Goal: Task Accomplishment & Management: Manage account settings

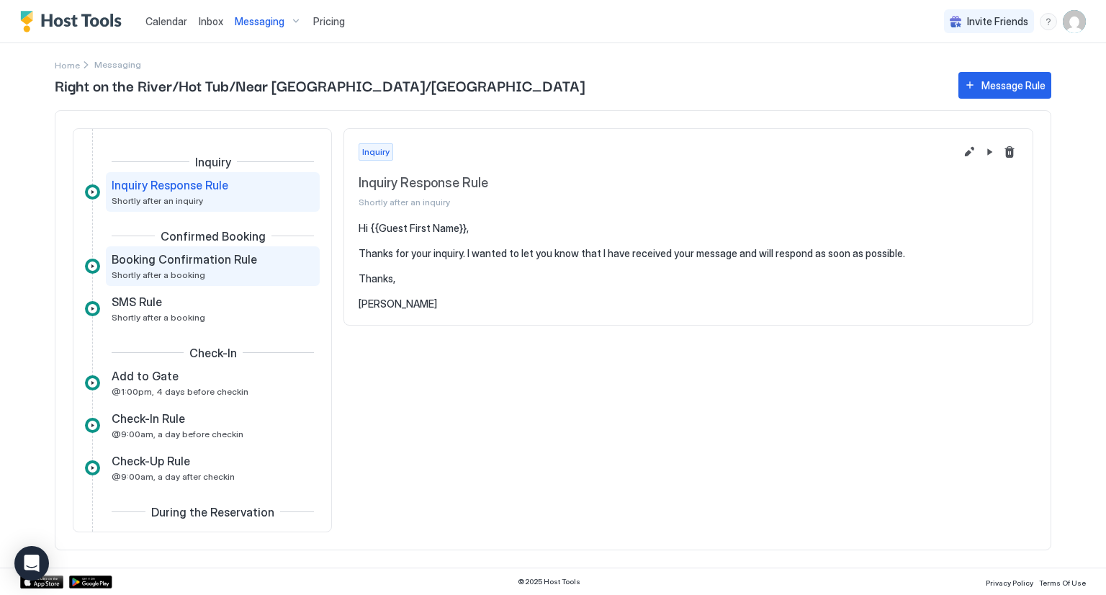
click at [196, 271] on span "Shortly after a booking" at bounding box center [159, 274] width 94 height 11
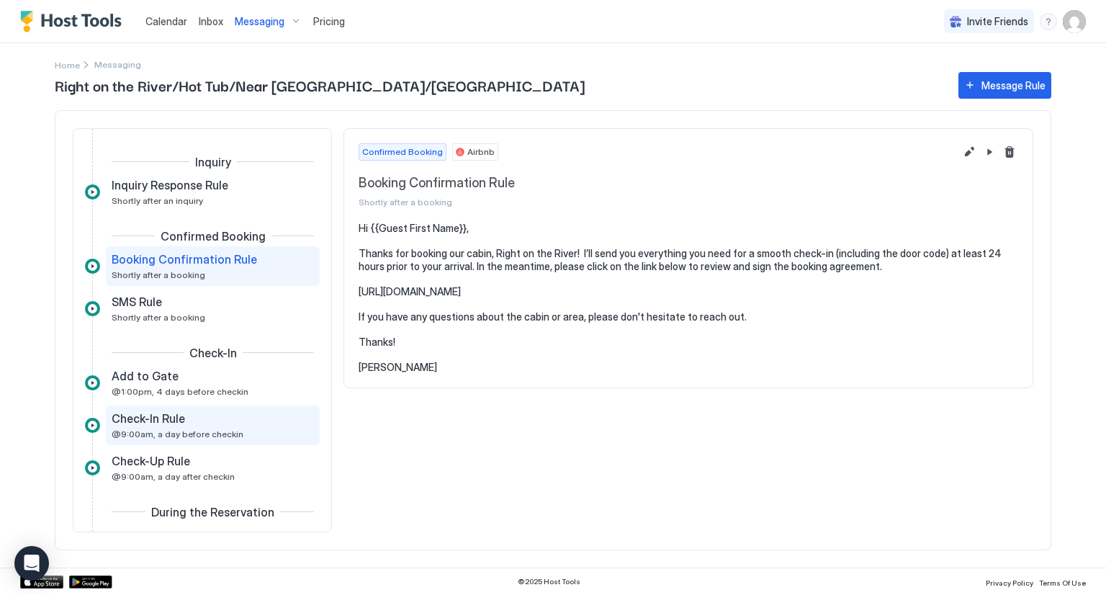
click at [188, 432] on span "@9:00am, a day before checkin" at bounding box center [178, 433] width 132 height 11
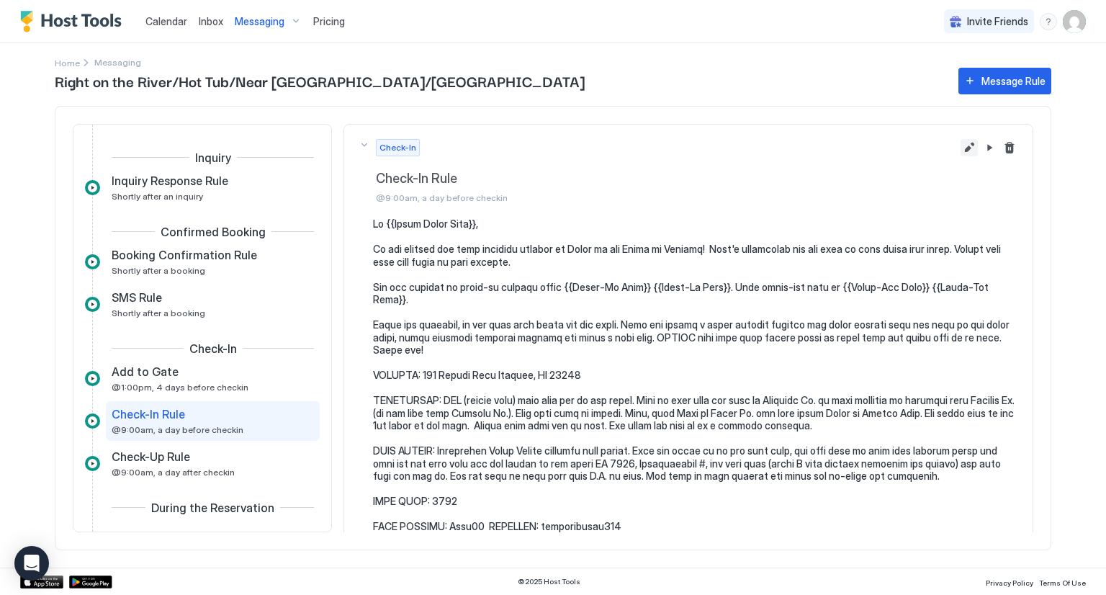
click at [961, 150] on button "Edit message rule" at bounding box center [969, 147] width 17 height 17
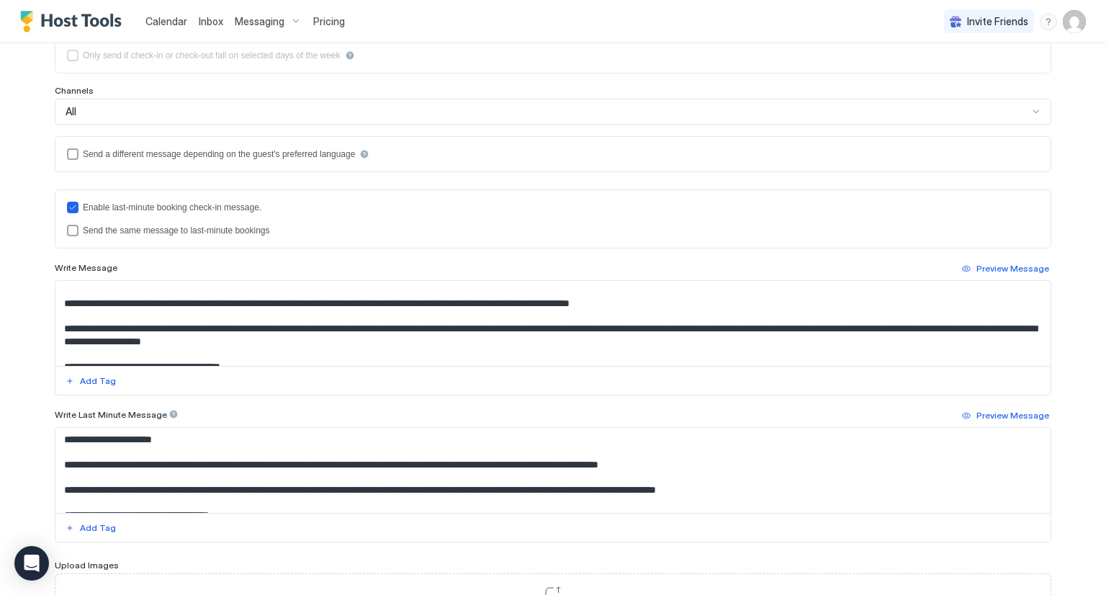
scroll to position [72, 0]
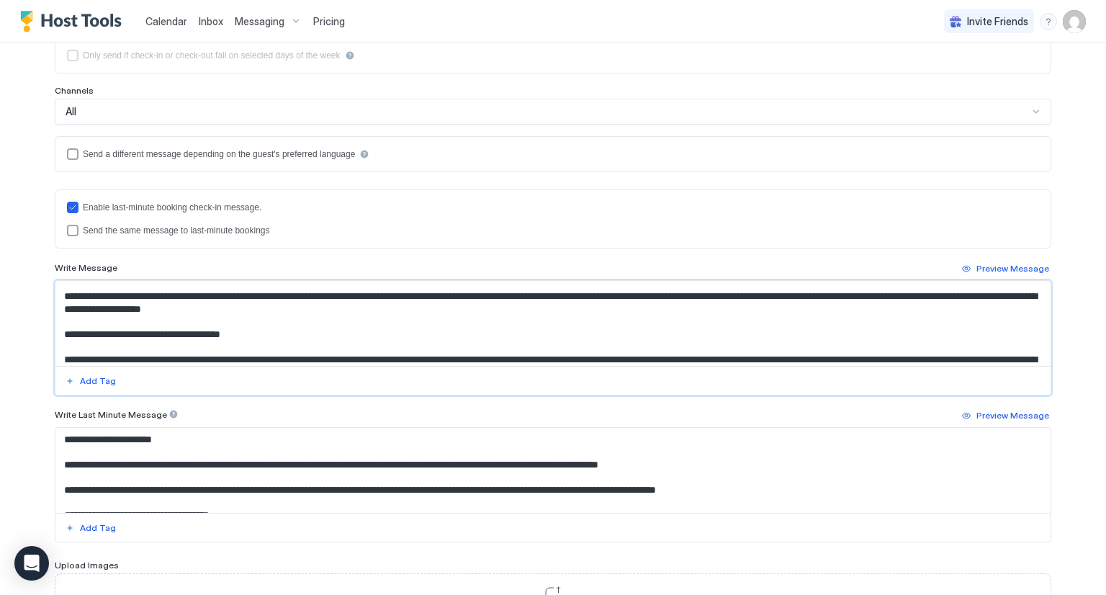
click at [857, 295] on textarea "Input Field" at bounding box center [552, 323] width 995 height 85
click at [858, 295] on textarea "Input Field" at bounding box center [552, 323] width 995 height 85
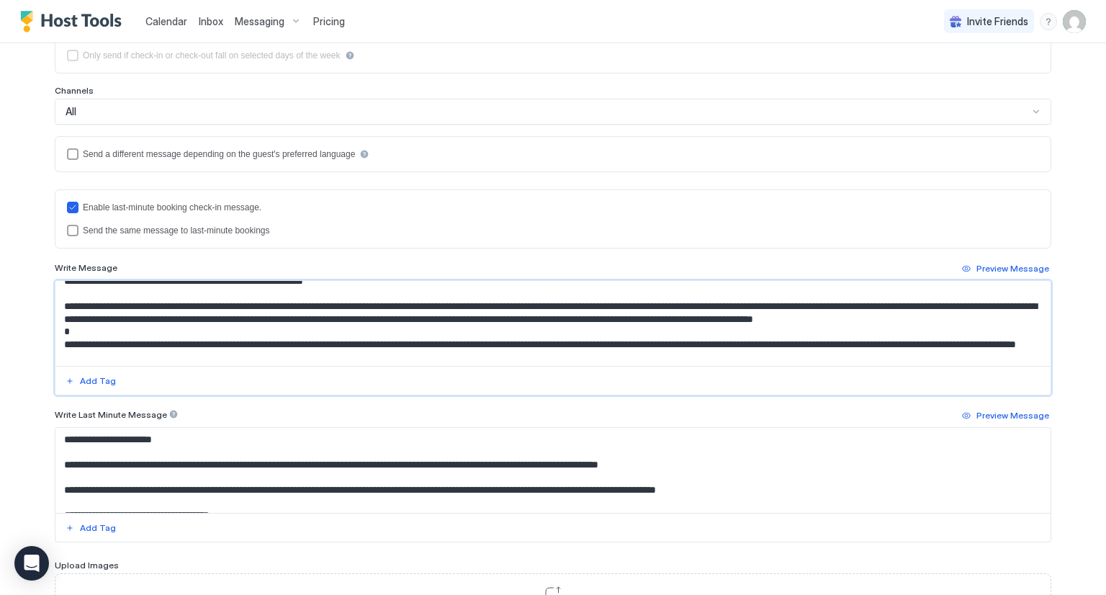
scroll to position [648, 0]
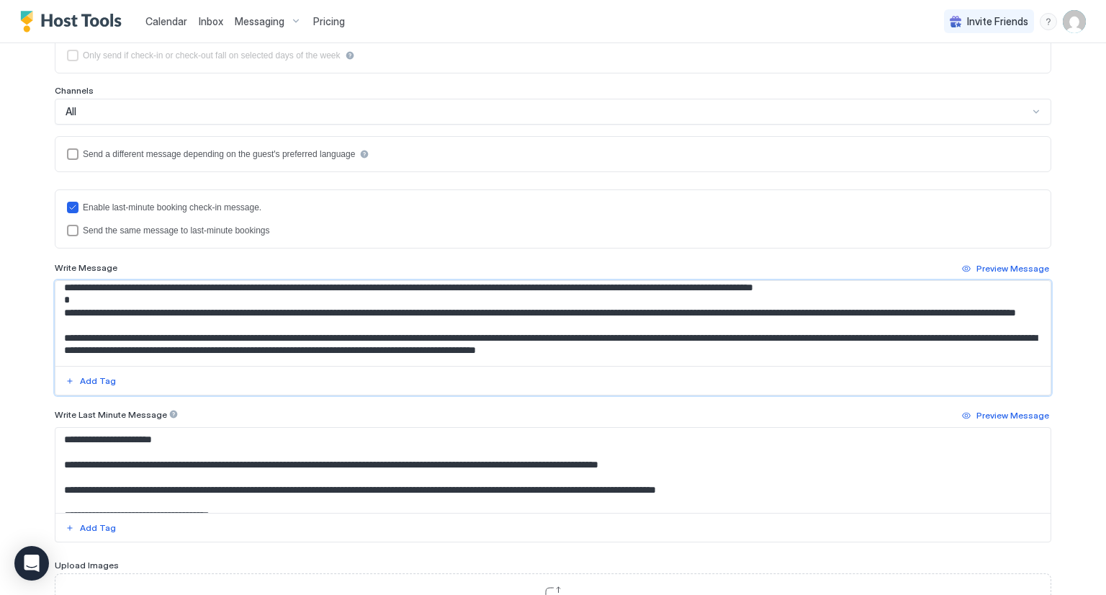
click at [519, 336] on textarea "Input Field" at bounding box center [552, 323] width 995 height 85
drag, startPoint x: 544, startPoint y: 336, endPoint x: 518, endPoint y: 333, distance: 25.4
click at [518, 333] on textarea "Input Field" at bounding box center [552, 323] width 995 height 85
click at [948, 337] on textarea "Input Field" at bounding box center [552, 323] width 995 height 85
click at [961, 336] on textarea "Input Field" at bounding box center [552, 323] width 995 height 85
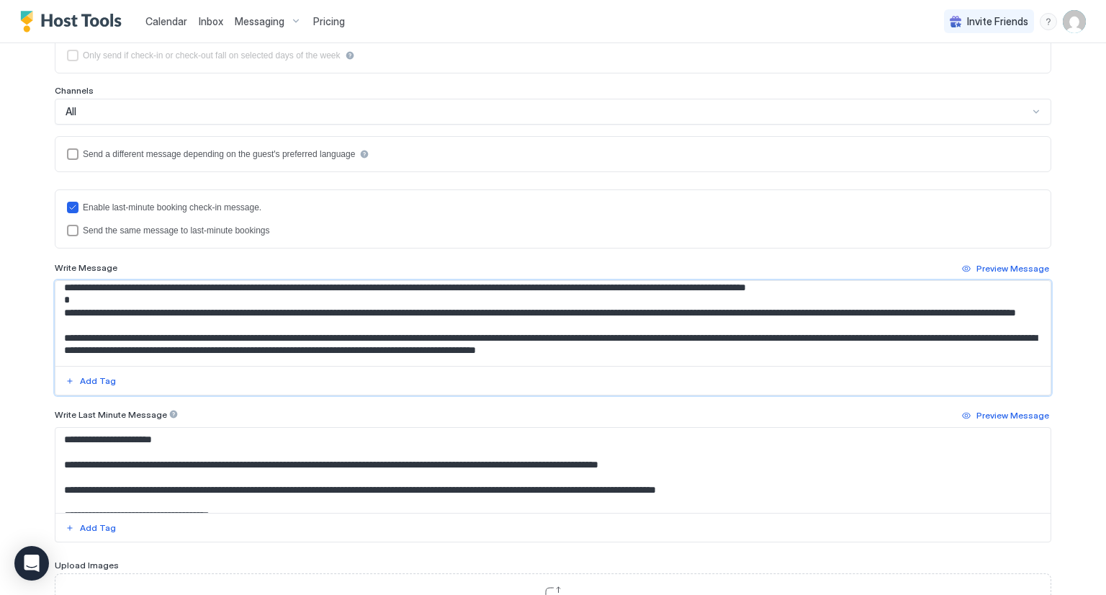
click at [964, 335] on textarea "Input Field" at bounding box center [552, 323] width 995 height 85
drag, startPoint x: 187, startPoint y: 346, endPoint x: 149, endPoint y: 348, distance: 37.5
click at [149, 348] on textarea "Input Field" at bounding box center [552, 323] width 995 height 85
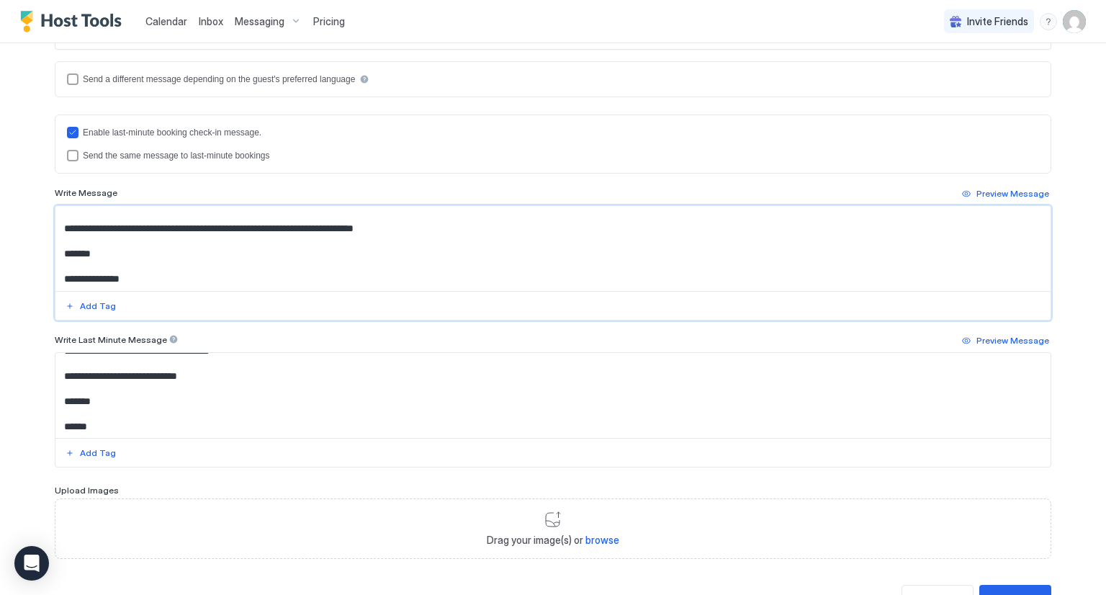
scroll to position [421, 0]
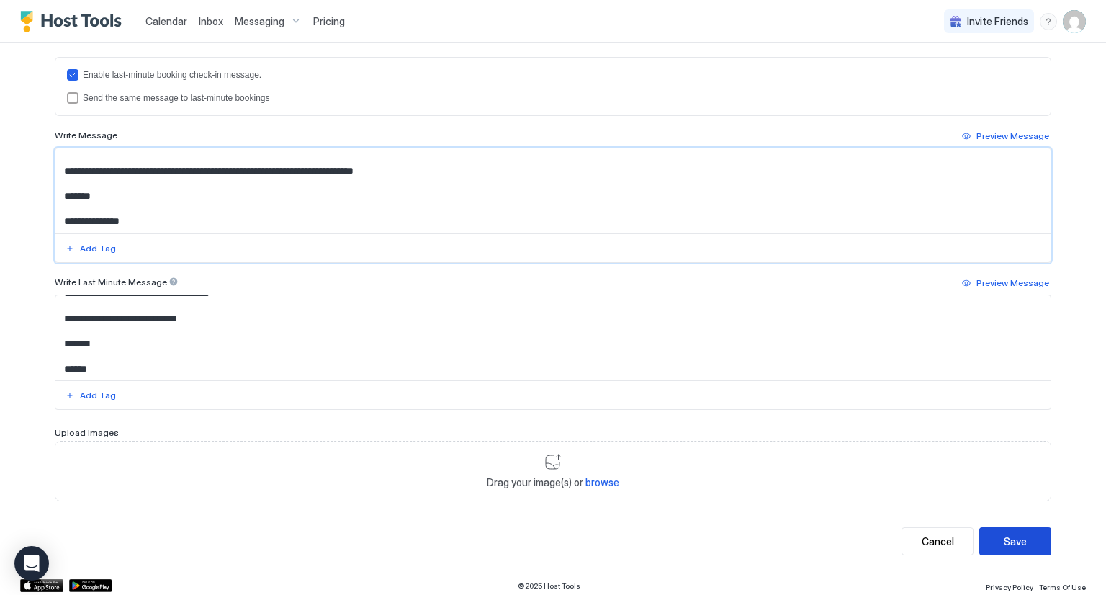
type textarea "**********"
click at [1007, 534] on div "Save" at bounding box center [1015, 541] width 23 height 15
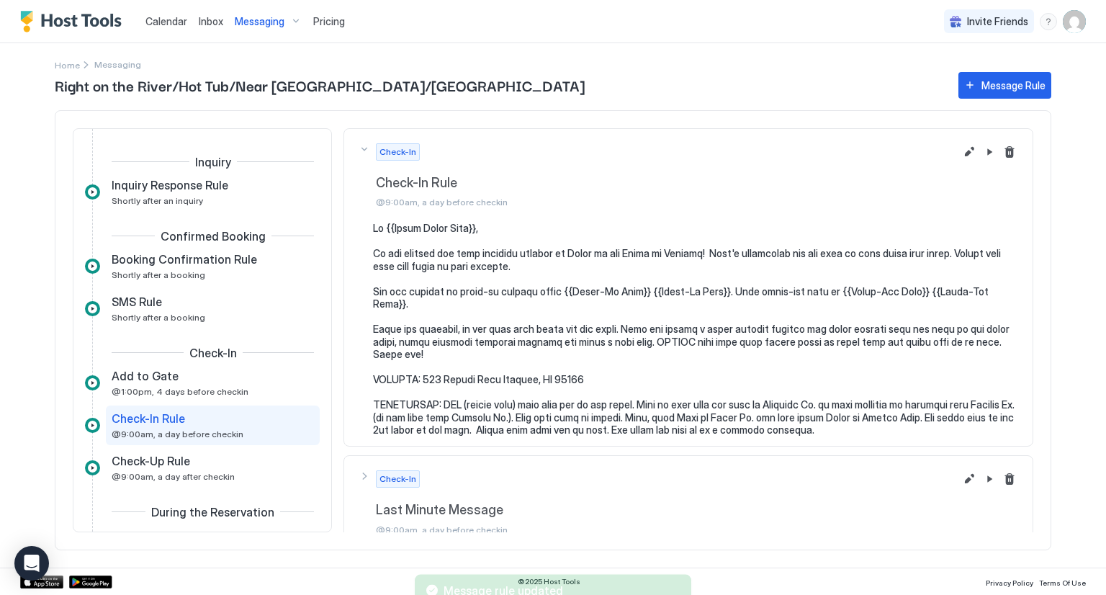
scroll to position [94, 0]
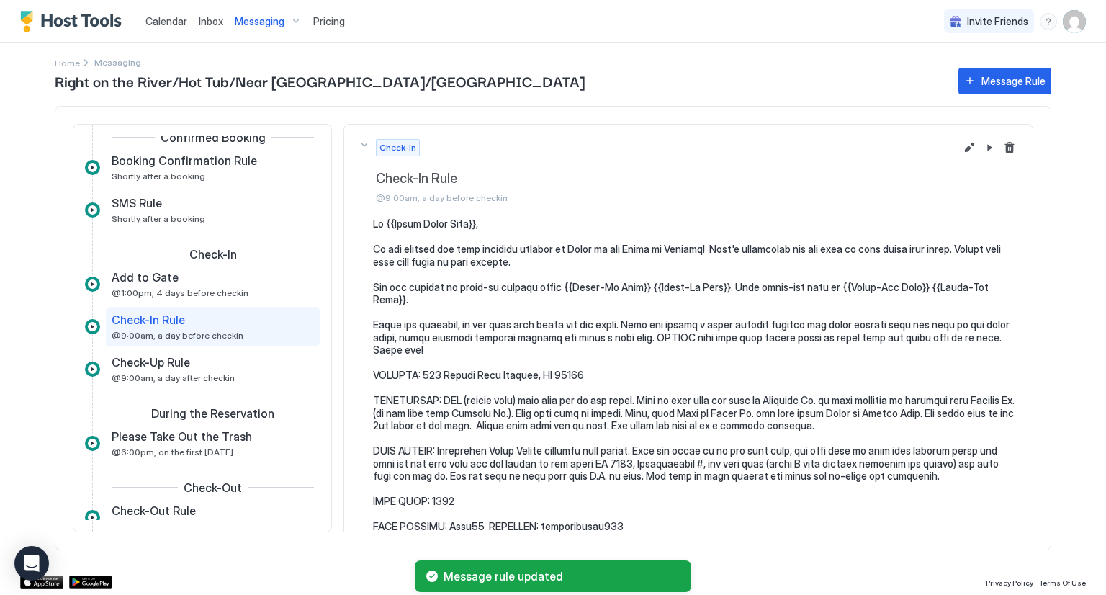
click at [215, 22] on span "Inbox" at bounding box center [211, 21] width 24 height 12
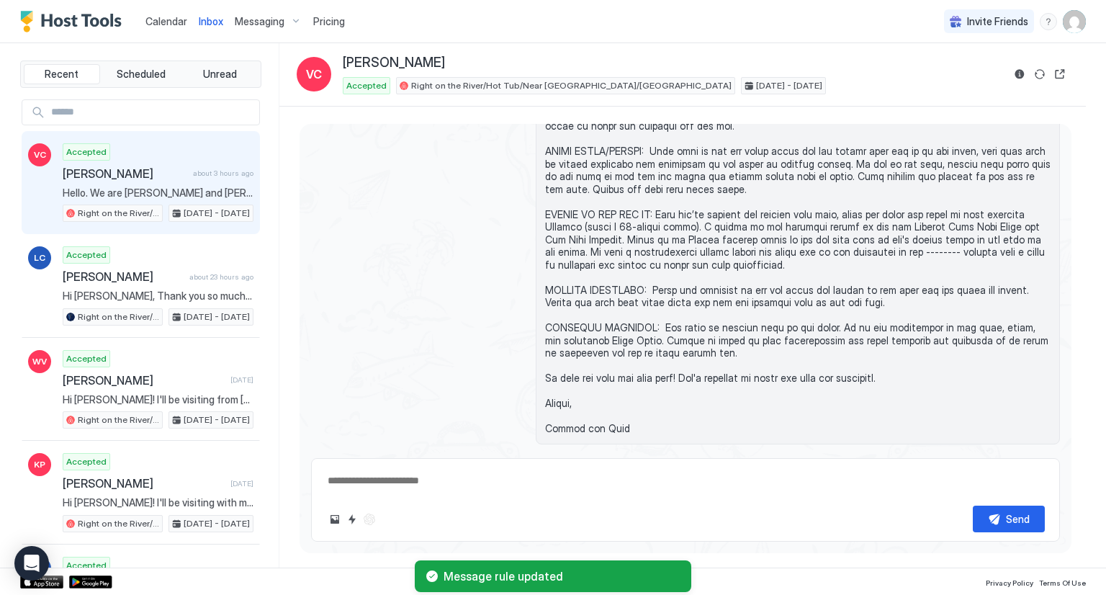
scroll to position [2084, 0]
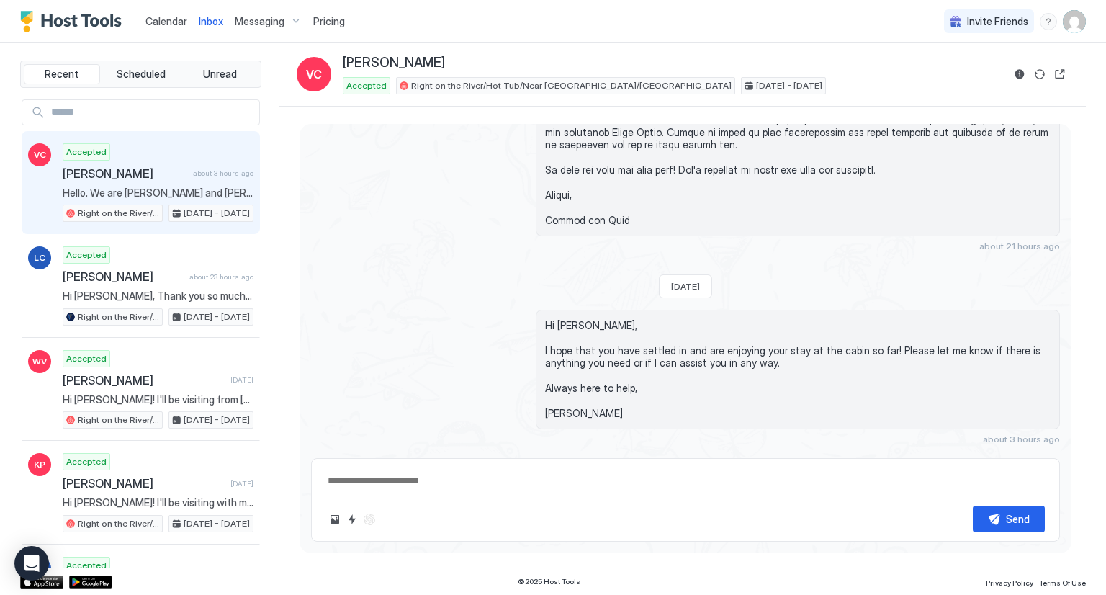
click at [144, 166] on span "[PERSON_NAME]" at bounding box center [125, 173] width 125 height 14
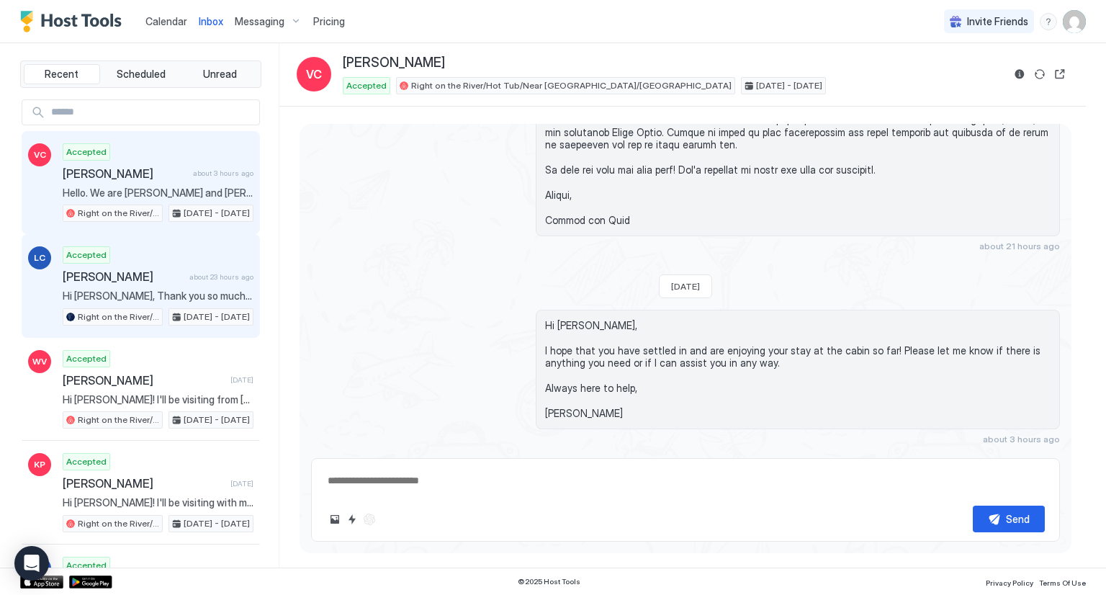
click at [181, 264] on div "Accepted [PERSON_NAME] about 23 hours ago Hi [PERSON_NAME], Thank you so much f…" at bounding box center [158, 285] width 191 height 79
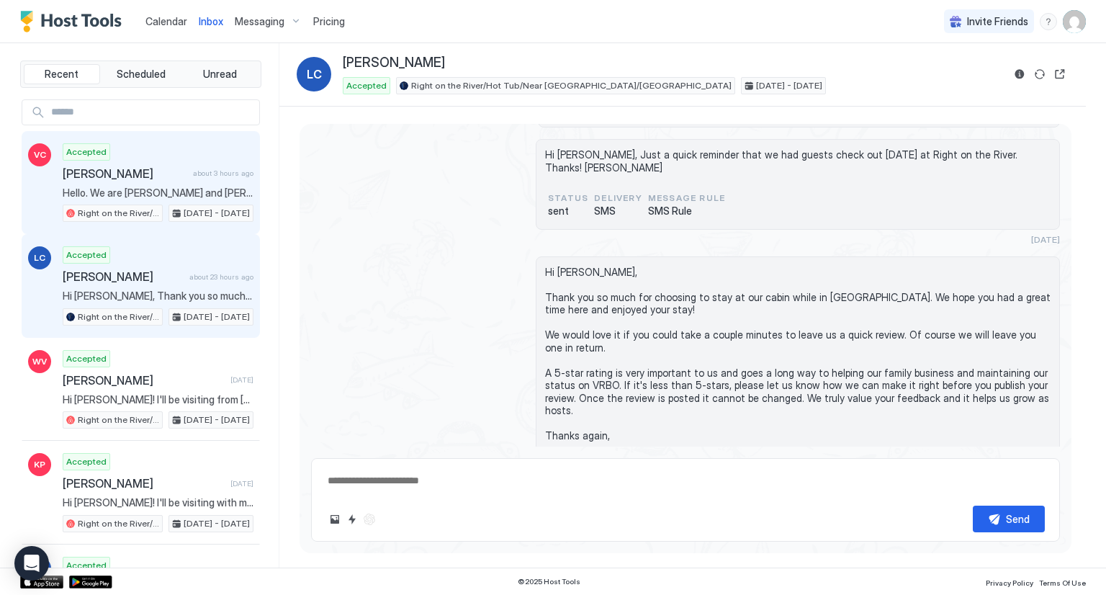
click at [144, 162] on div "Accepted [PERSON_NAME] about 3 hours ago Hello. We are [PERSON_NAME] and [PERSO…" at bounding box center [158, 182] width 191 height 79
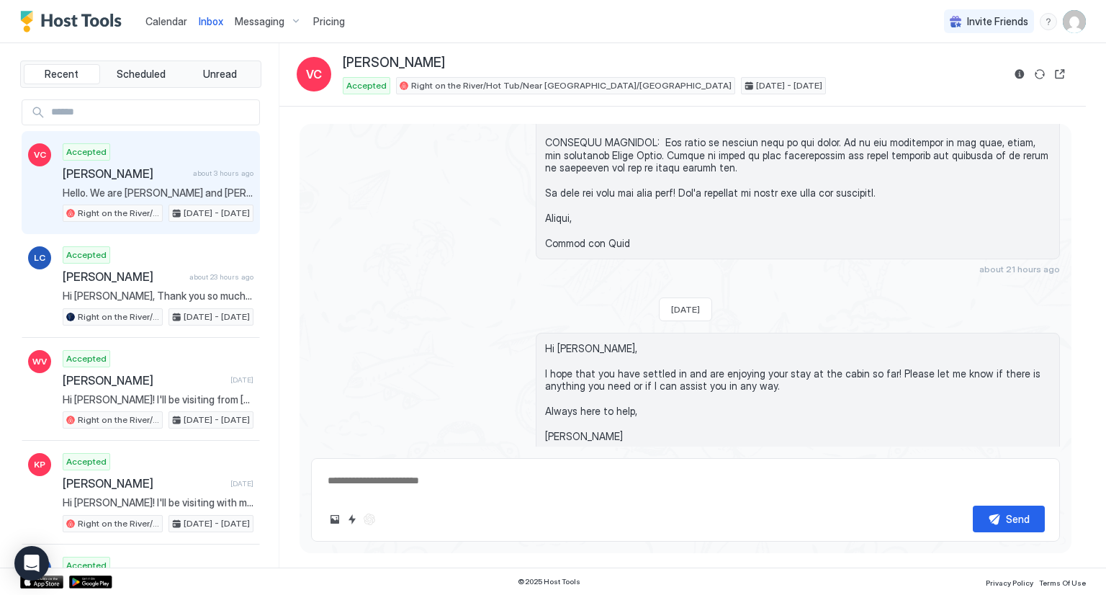
scroll to position [2083, 0]
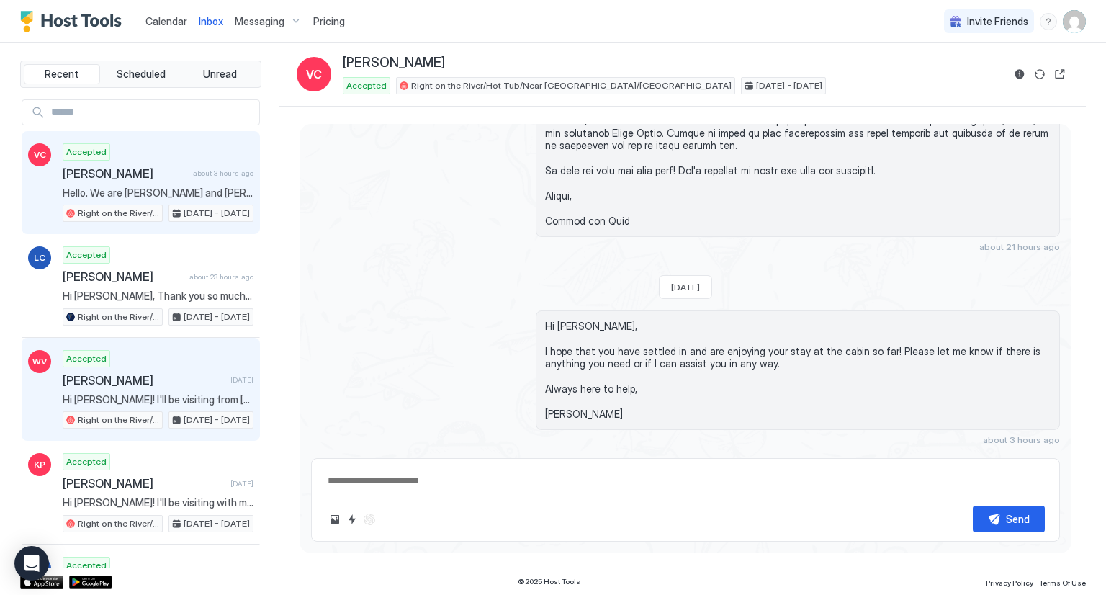
click at [191, 377] on span "[PERSON_NAME]" at bounding box center [144, 380] width 162 height 14
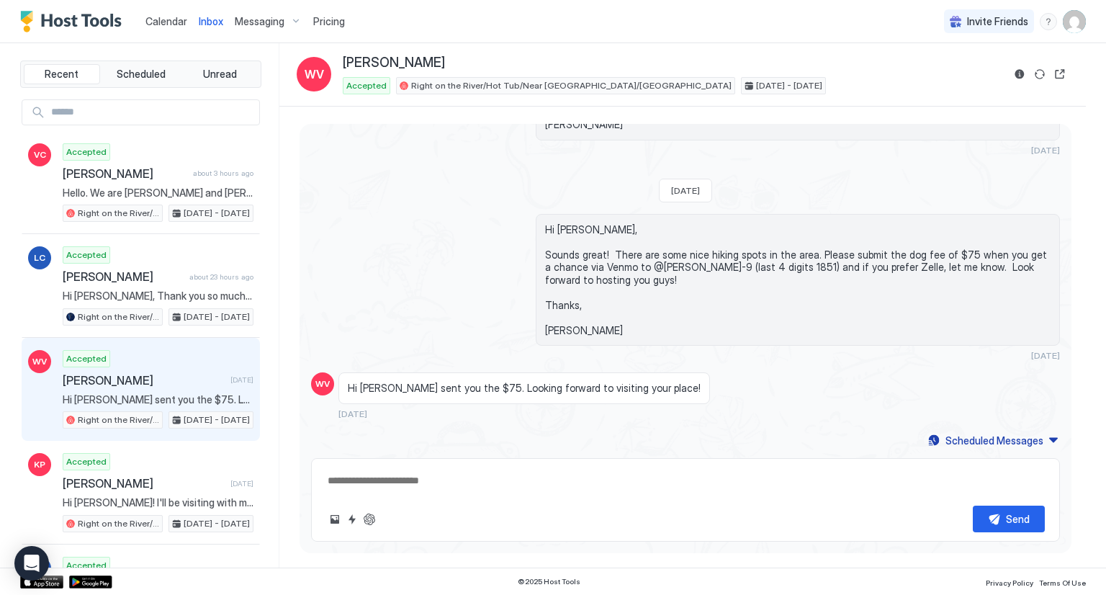
scroll to position [366, 0]
